Goal: Use online tool/utility: Utilize a website feature to perform a specific function

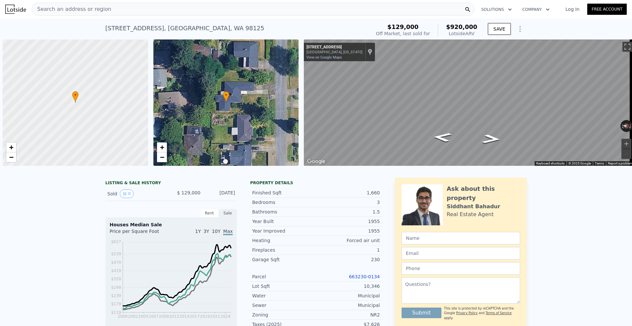
scroll to position [0, 3]
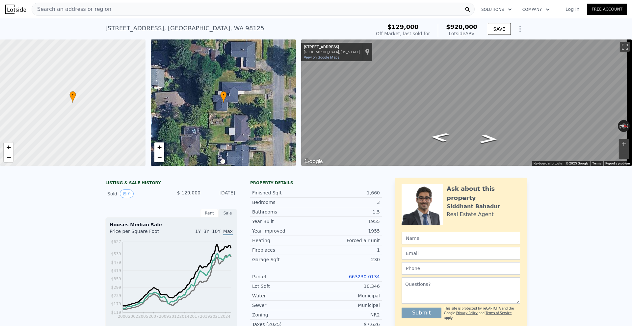
click at [139, 9] on div "Search an address or region" at bounding box center [253, 9] width 443 height 13
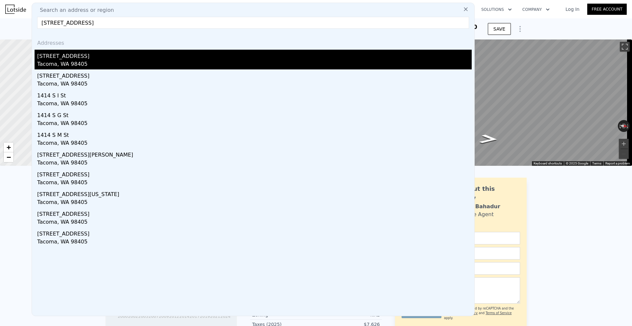
type input "[STREET_ADDRESS]"
click at [132, 60] on div "[STREET_ADDRESS]" at bounding box center [254, 55] width 435 height 11
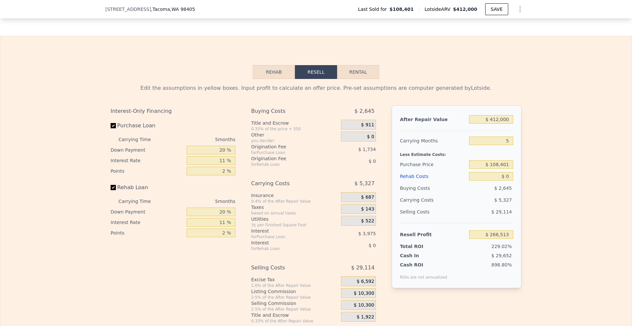
scroll to position [1051, 0]
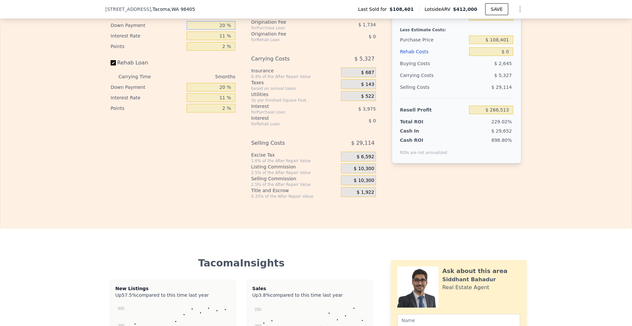
click at [220, 30] on input "20 %" at bounding box center [211, 25] width 49 height 9
type input "10 %"
type input "1 %"
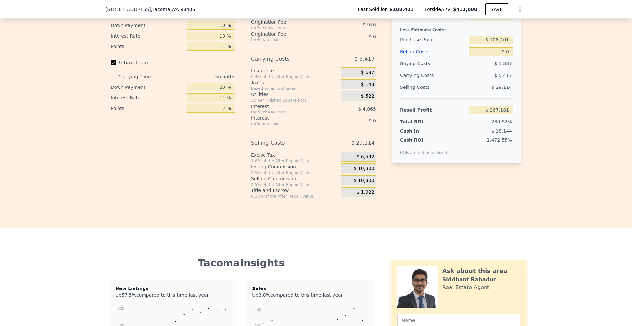
type input "$ 267,181"
type input "10 %"
type input "1 %"
click at [367, 172] on span "$ 10,300" at bounding box center [364, 169] width 20 height 6
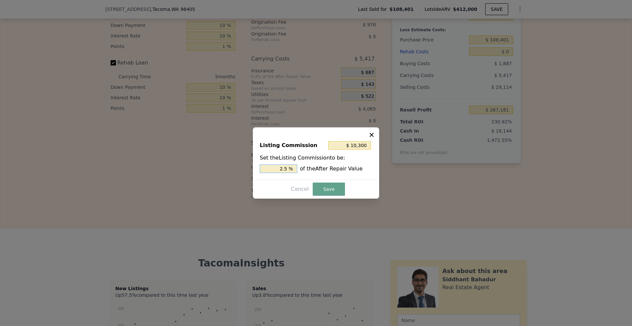
drag, startPoint x: 281, startPoint y: 169, endPoint x: 299, endPoint y: 168, distance: 17.8
click at [295, 168] on input "2.5 %" at bounding box center [279, 169] width 38 height 9
type input "$ 8,240"
type input "2 %"
click at [333, 186] on button "Save" at bounding box center [329, 189] width 32 height 13
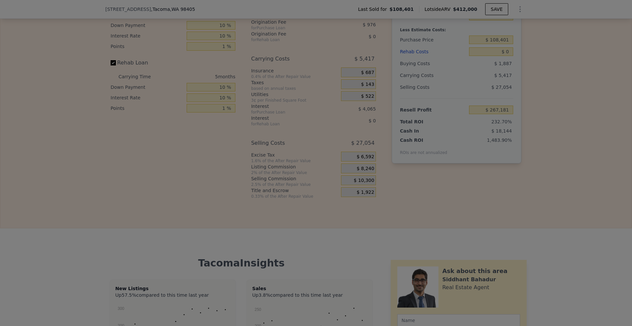
type input "$ 269,241"
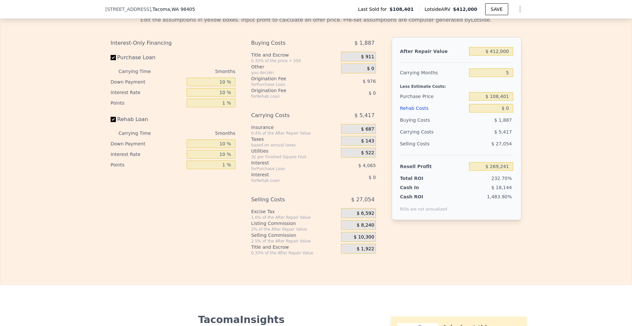
scroll to position [985, 0]
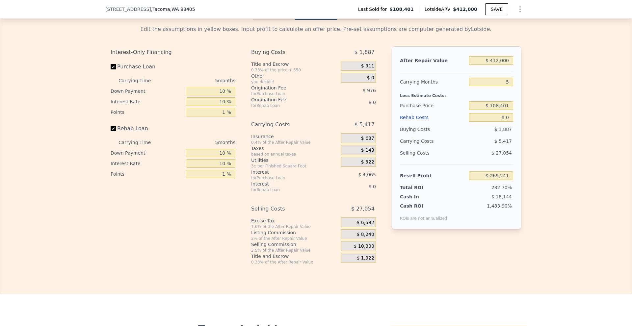
click at [584, 189] on div "Edit the assumptions in yellow boxes. Input profit to calculate an offer price.…" at bounding box center [315, 142] width 631 height 245
click at [505, 122] on input "$ 0" at bounding box center [491, 117] width 44 height 9
type input "$ 800"
type input "$ 268,404"
type input "$ 8,000"
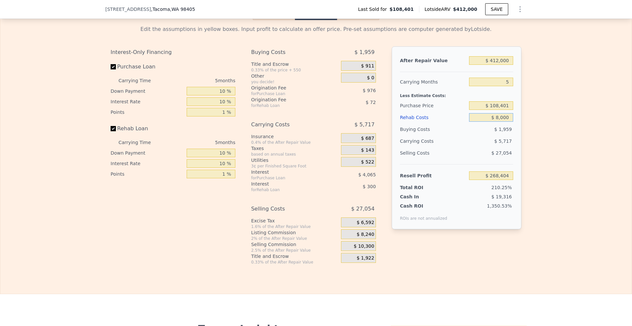
type input "$ 260,869"
type input "$ 80,000"
type input "$ 185,521"
type input "$ 80,000"
click at [522, 122] on div "Edit the assumptions in yellow boxes. Input profit to calculate an offer price.…" at bounding box center [315, 142] width 421 height 245
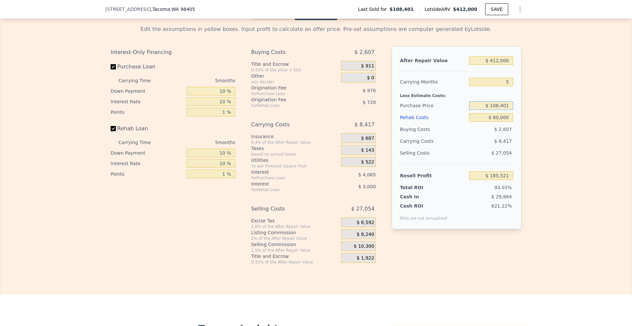
drag, startPoint x: 491, startPoint y: 117, endPoint x: 517, endPoint y: 117, distance: 26.0
click at [517, 117] on div "After Repair Value $ 412,000 Carrying Months 5 Less Estimate Costs: Purchase Pr…" at bounding box center [457, 137] width 130 height 183
type input "$ 250,000"
type input "$ 36,866"
click at [528, 121] on div "Edit the assumptions in yellow boxes. Input profit to calculate an offer price.…" at bounding box center [315, 142] width 631 height 245
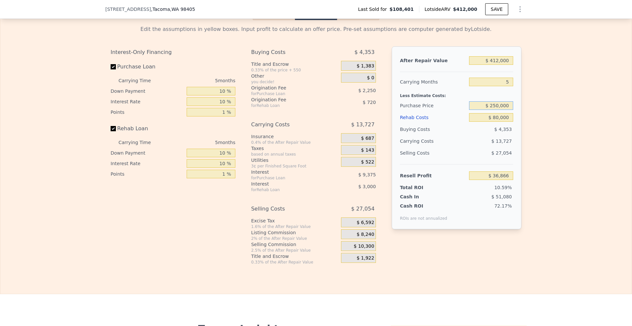
click at [496, 110] on input "$ 250,000" at bounding box center [491, 105] width 44 height 9
type input "$ 230,000"
click at [571, 130] on div "Edit the assumptions in yellow boxes. Input profit to calculate an offer price.…" at bounding box center [315, 142] width 631 height 245
type input "$ 57,863"
click at [536, 133] on div "Edit the assumptions in yellow boxes. Input profit to calculate an offer price.…" at bounding box center [315, 142] width 631 height 245
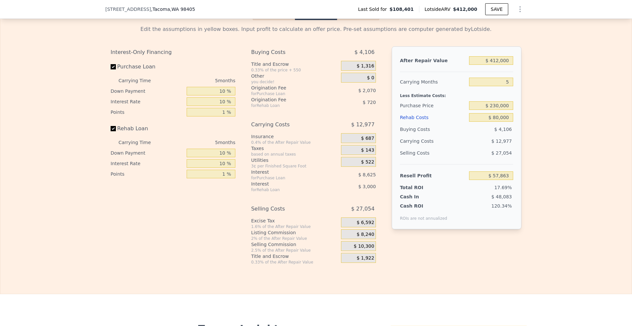
click at [557, 96] on div "Edit the assumptions in yellow boxes. Input profit to calculate an offer price.…" at bounding box center [315, 142] width 631 height 245
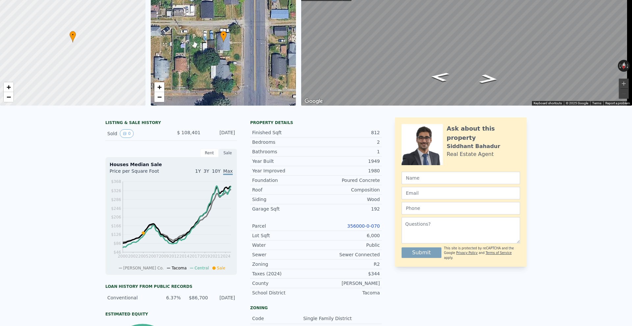
scroll to position [0, 0]
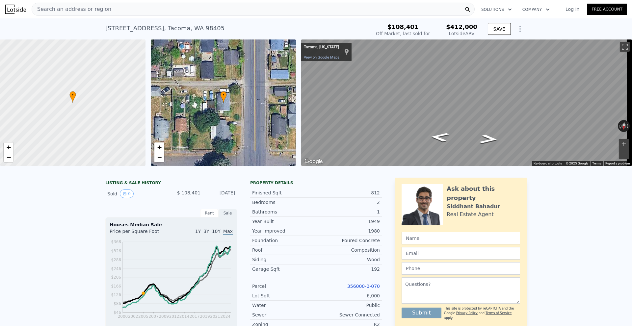
type input "$ 0"
type input "$ 266,513"
